Goal: Task Accomplishment & Management: Manage account settings

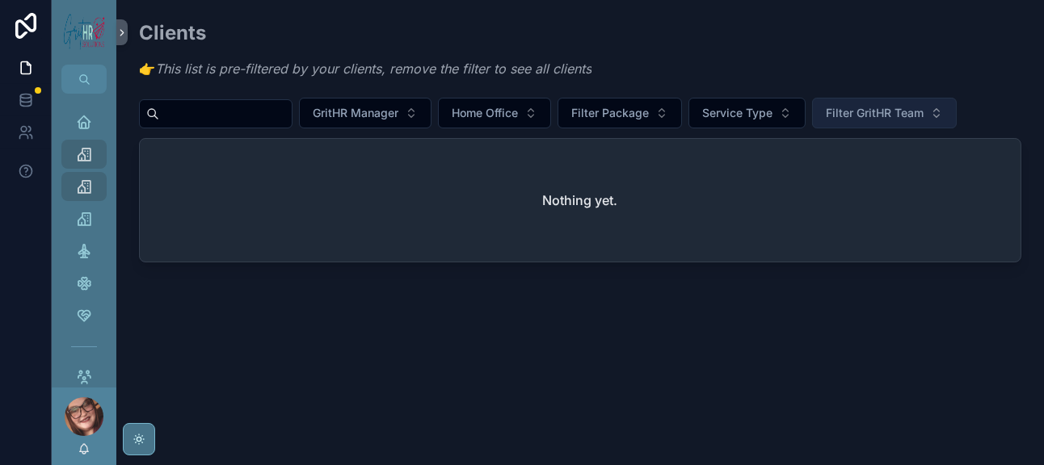
click at [826, 121] on span "Filter GritHR Team" at bounding box center [875, 113] width 98 height 16
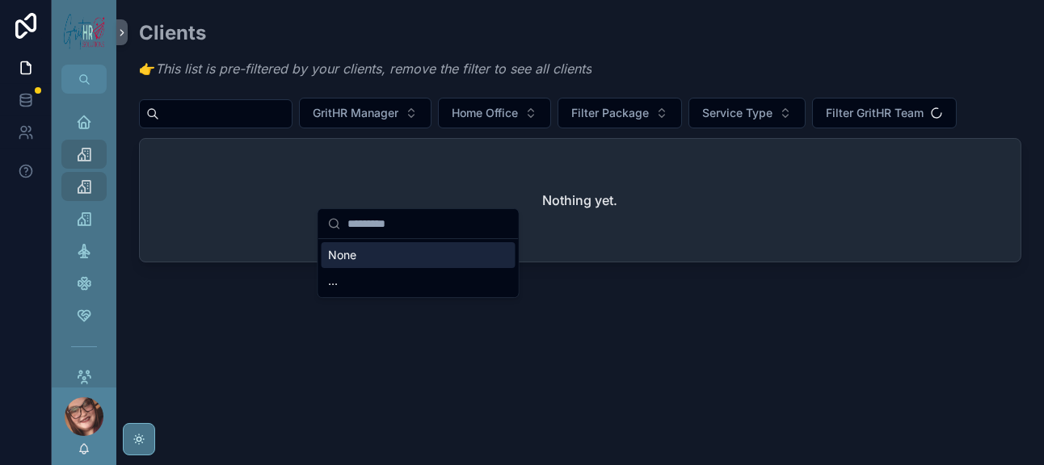
click at [351, 268] on div "None" at bounding box center [419, 255] width 194 height 26
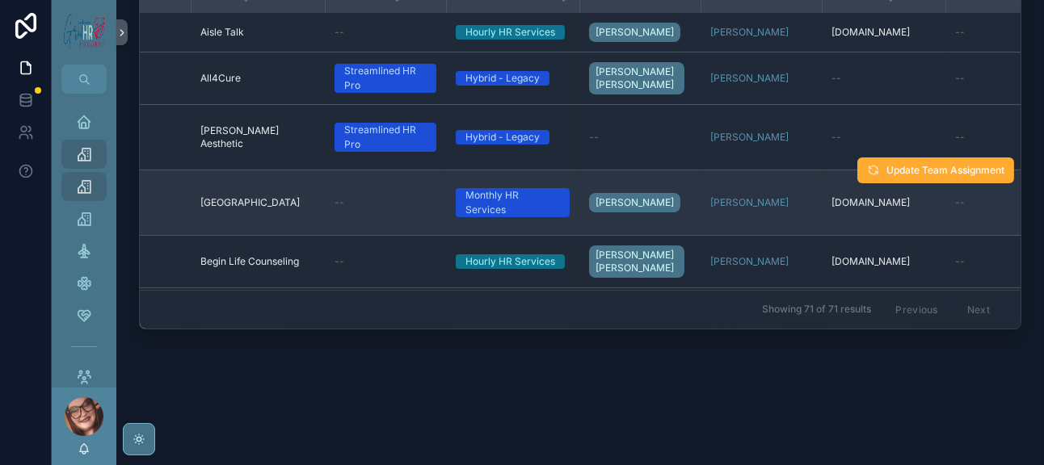
scroll to position [0, 73]
